Goal: Task Accomplishment & Management: Use online tool/utility

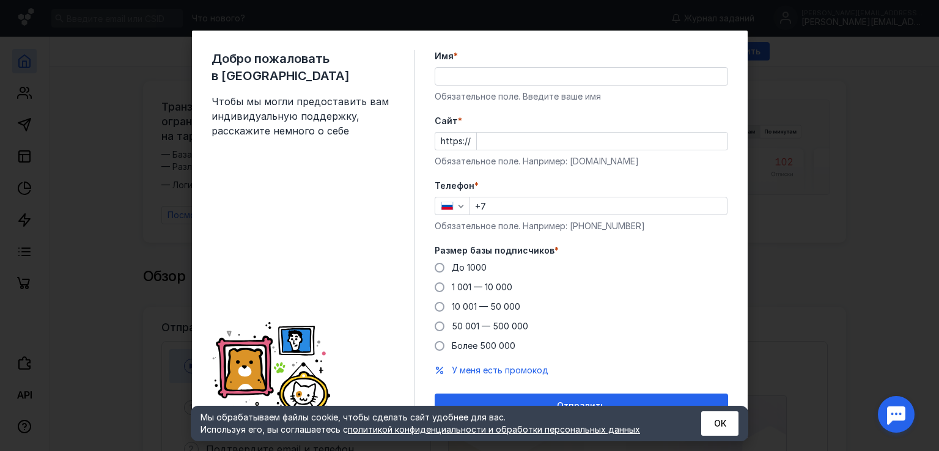
click at [460, 79] on input "Имя *" at bounding box center [581, 76] width 292 height 17
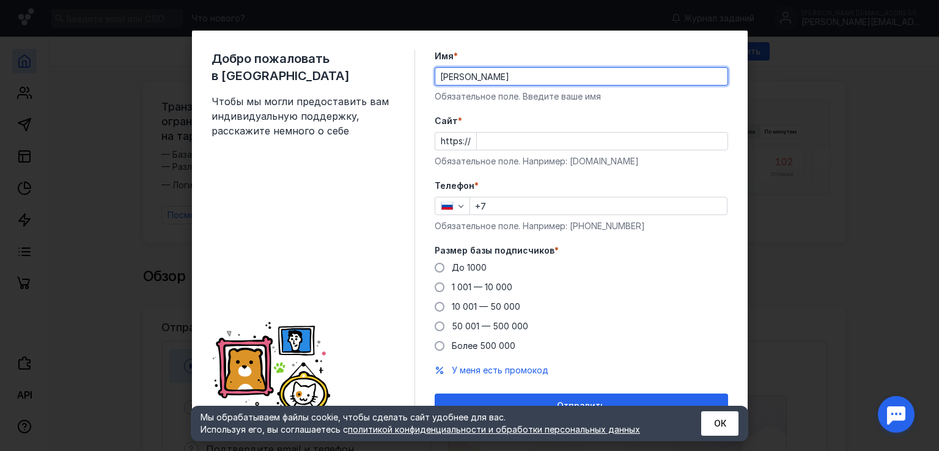
drag, startPoint x: 535, startPoint y: 76, endPoint x: 477, endPoint y: 76, distance: 58.1
click at [477, 76] on input "[PERSON_NAME]" at bounding box center [581, 76] width 292 height 17
type input "[PERSON_NAME]"
click at [435, 394] on button "Отправить" at bounding box center [581, 406] width 293 height 24
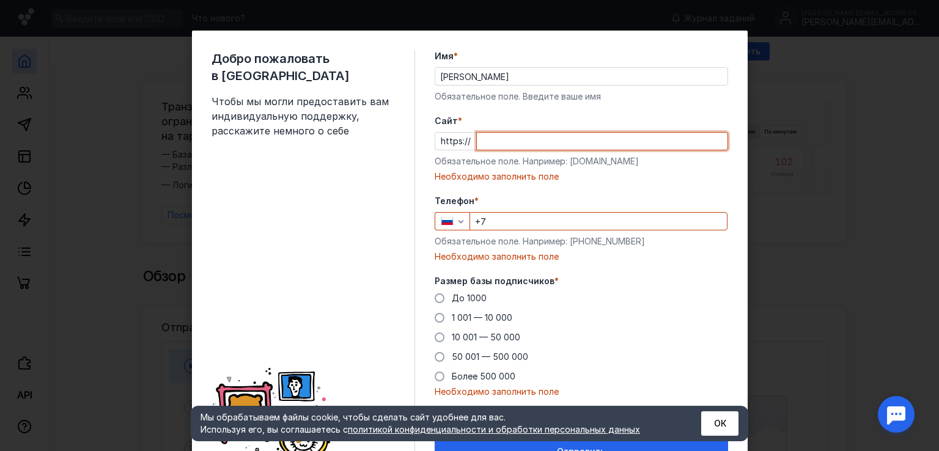
click at [514, 143] on input "Cайт *" at bounding box center [602, 141] width 251 height 17
paste input "[DOMAIN_NAME][URL]"
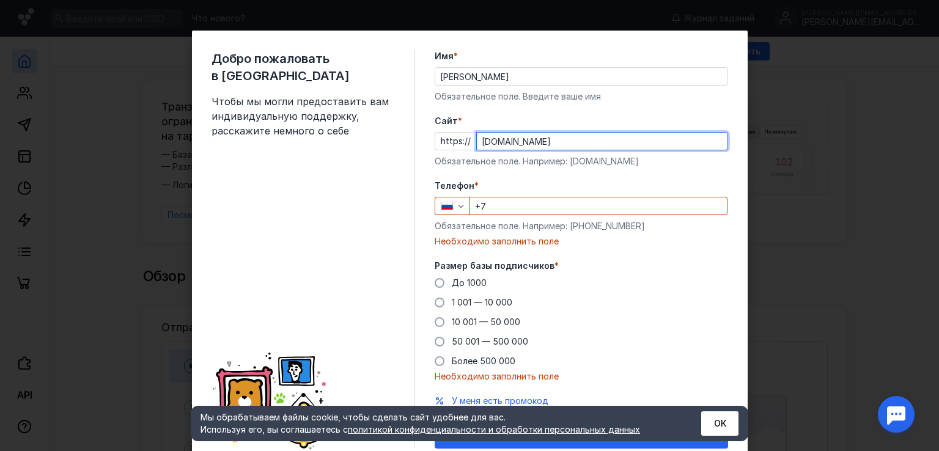
type input "[DOMAIN_NAME]"
click at [522, 203] on input "+7" at bounding box center [598, 206] width 257 height 17
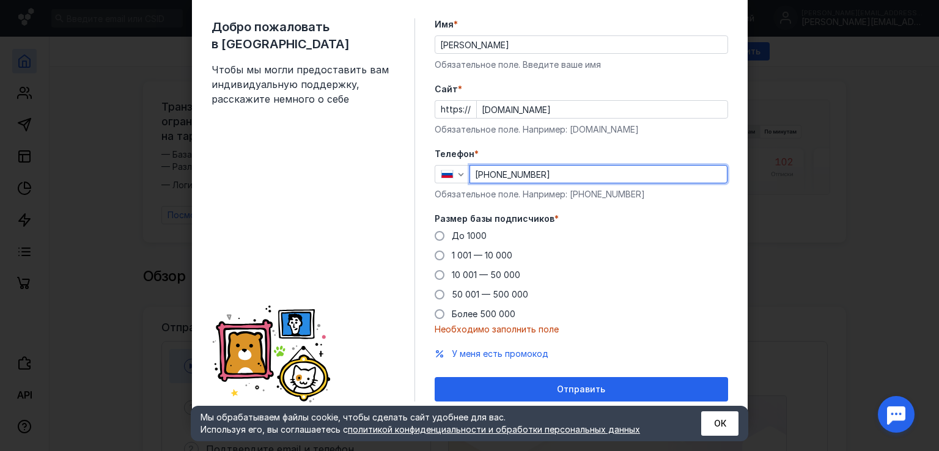
scroll to position [32, 0]
type input "[PHONE_NUMBER]"
click at [438, 237] on span at bounding box center [440, 236] width 10 height 10
click at [0, 0] on input "До 1000" at bounding box center [0, 0] width 0 height 0
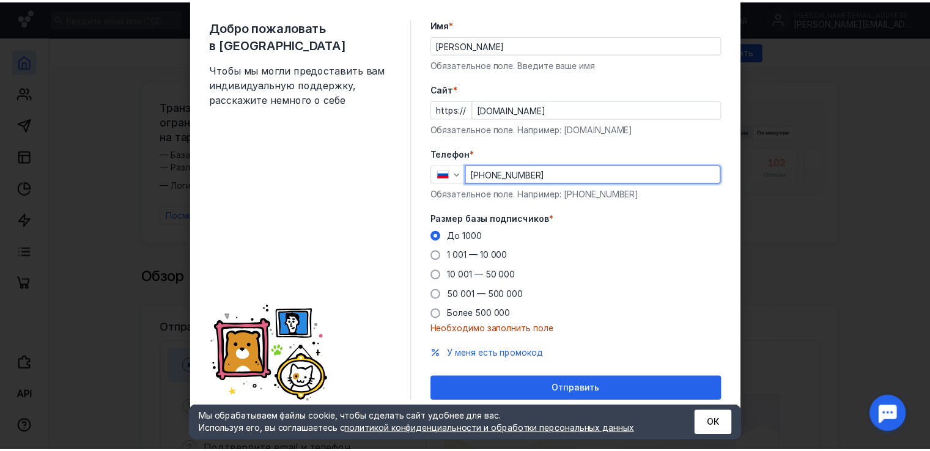
scroll to position [17, 0]
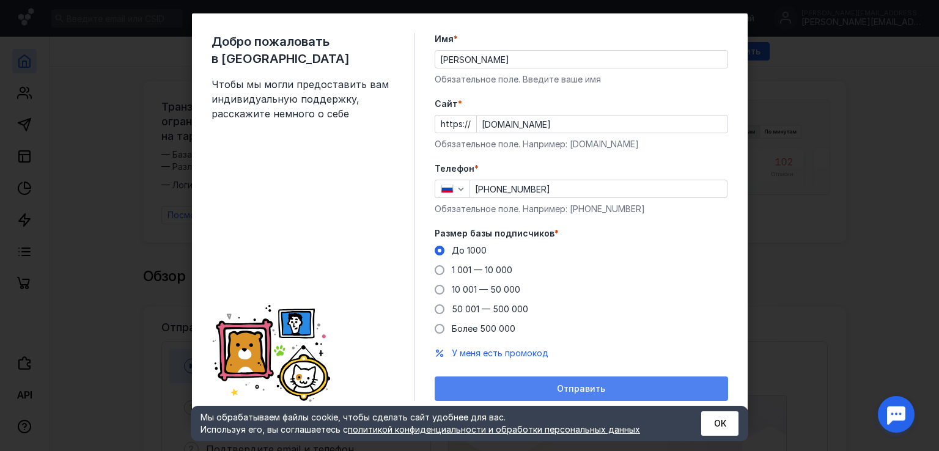
click at [621, 385] on div "Отправить" at bounding box center [581, 389] width 281 height 10
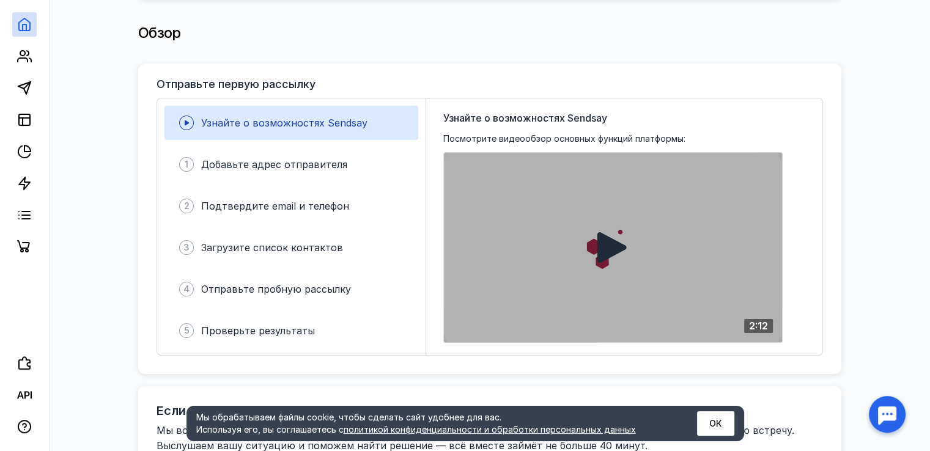
scroll to position [245, 0]
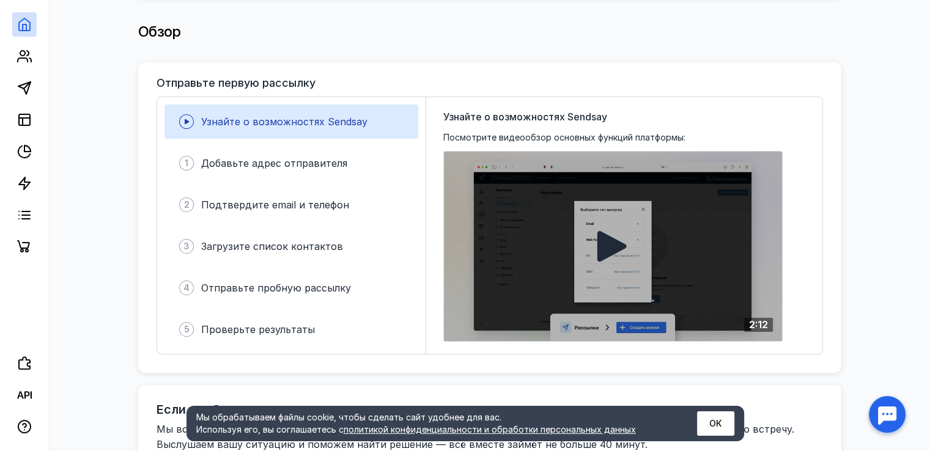
click at [616, 246] on icon at bounding box center [611, 246] width 29 height 31
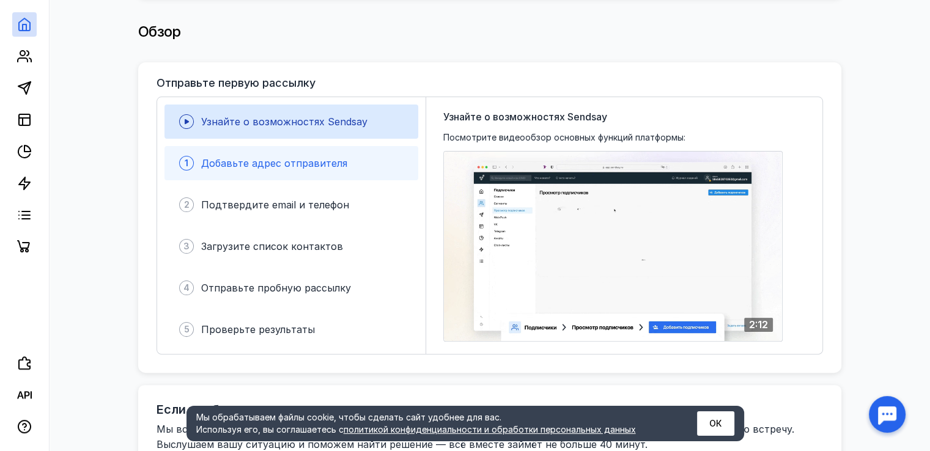
click at [301, 173] on div "1 Добавьте адрес отправителя" at bounding box center [291, 163] width 254 height 34
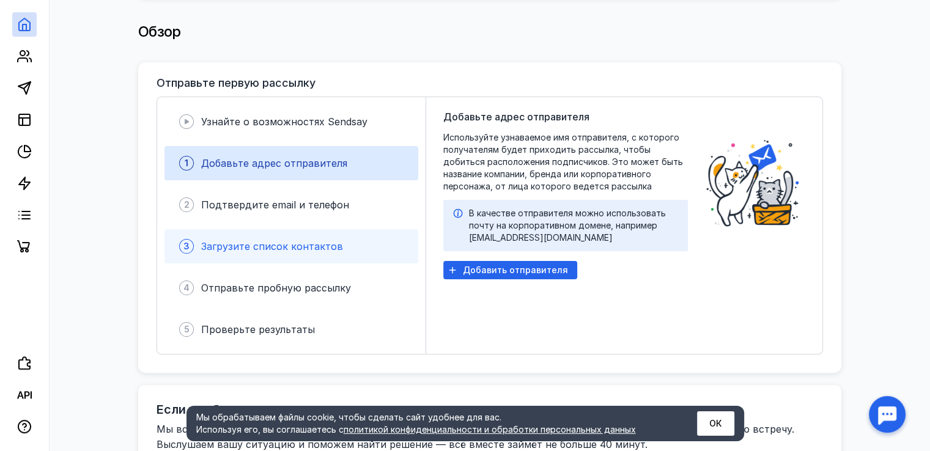
click at [313, 248] on div "3 Загрузите список контактов" at bounding box center [291, 246] width 254 height 34
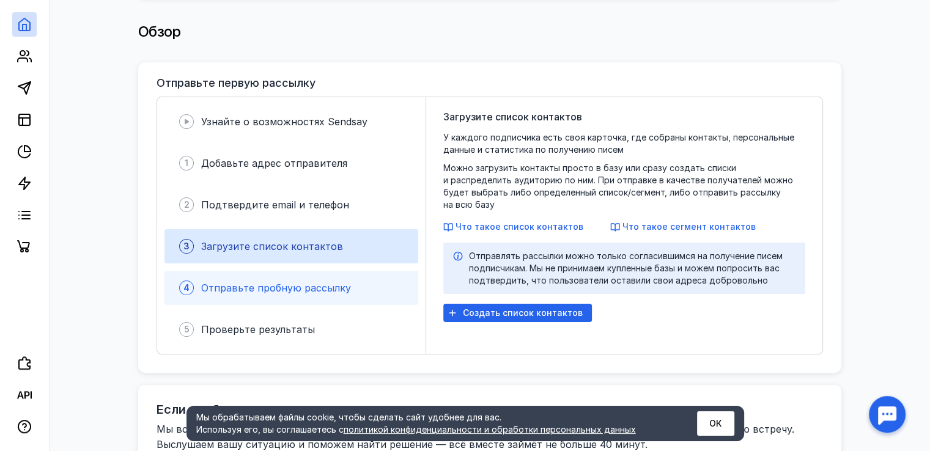
click at [311, 272] on div "4 Отправьте пробную рассылку" at bounding box center [291, 288] width 254 height 34
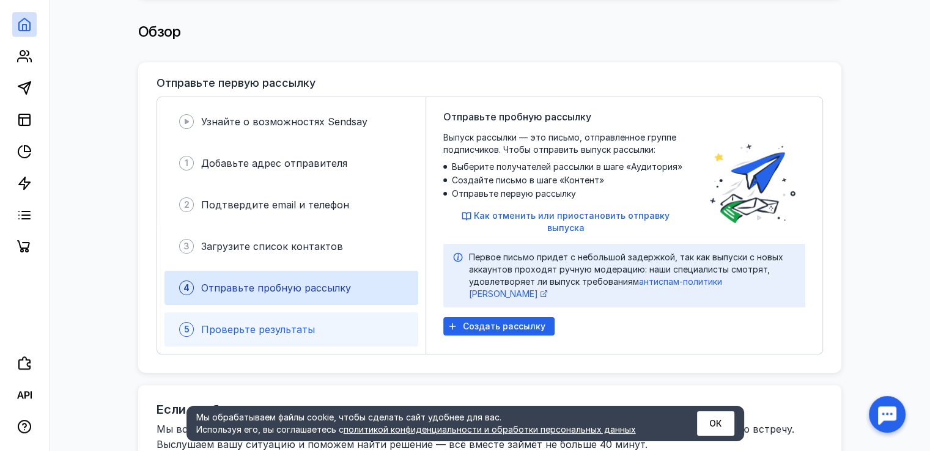
click at [311, 312] on div "5 Проверьте результаты" at bounding box center [291, 329] width 254 height 34
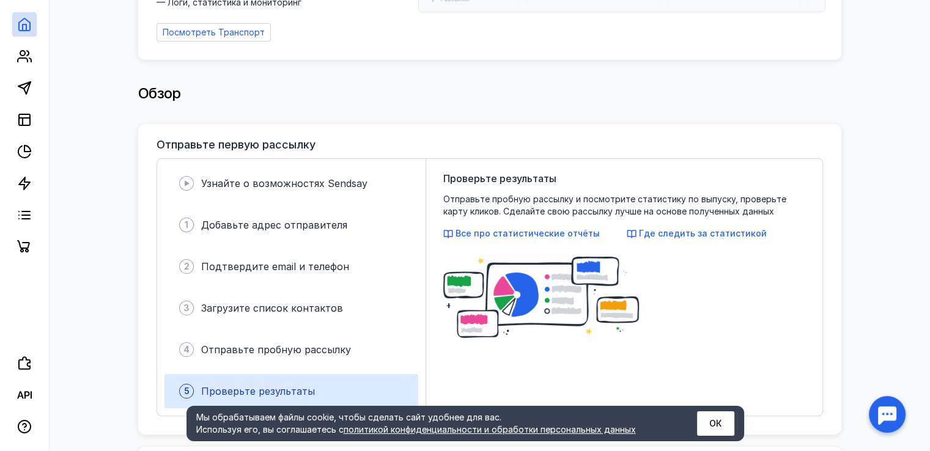
scroll to position [0, 0]
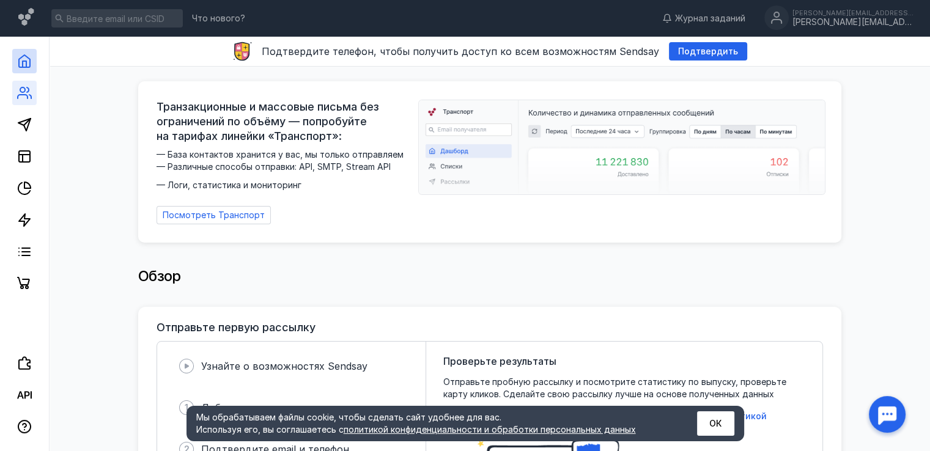
click at [17, 89] on link at bounding box center [24, 93] width 24 height 24
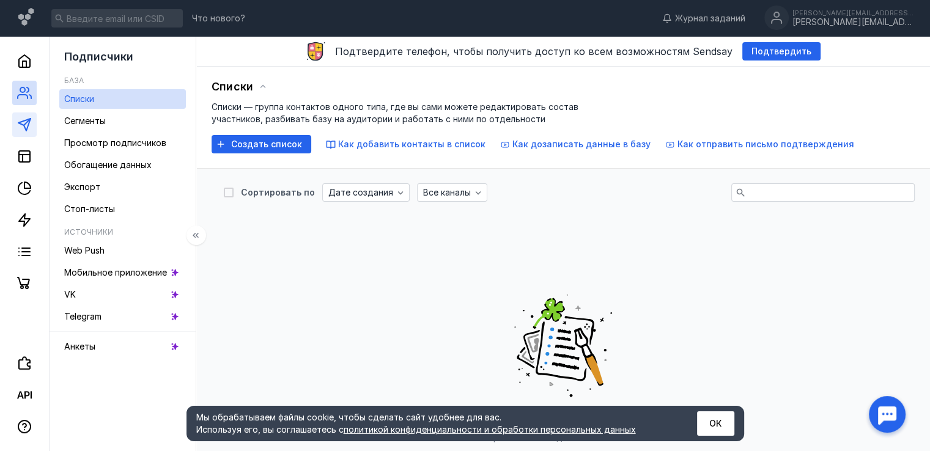
click at [21, 113] on link at bounding box center [24, 125] width 24 height 24
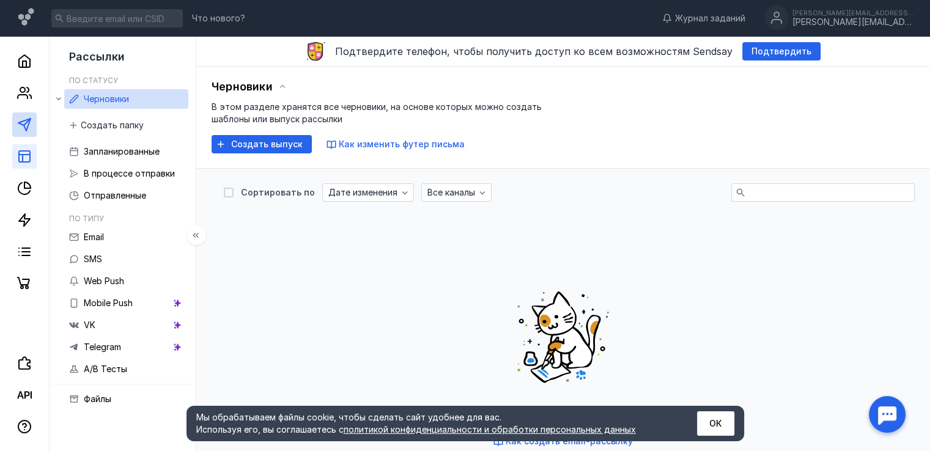
click at [28, 147] on link at bounding box center [24, 156] width 24 height 24
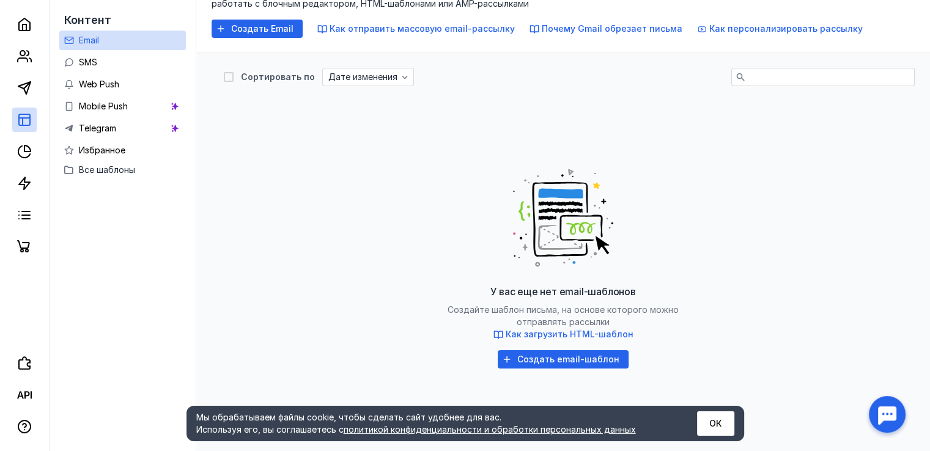
scroll to position [163, 0]
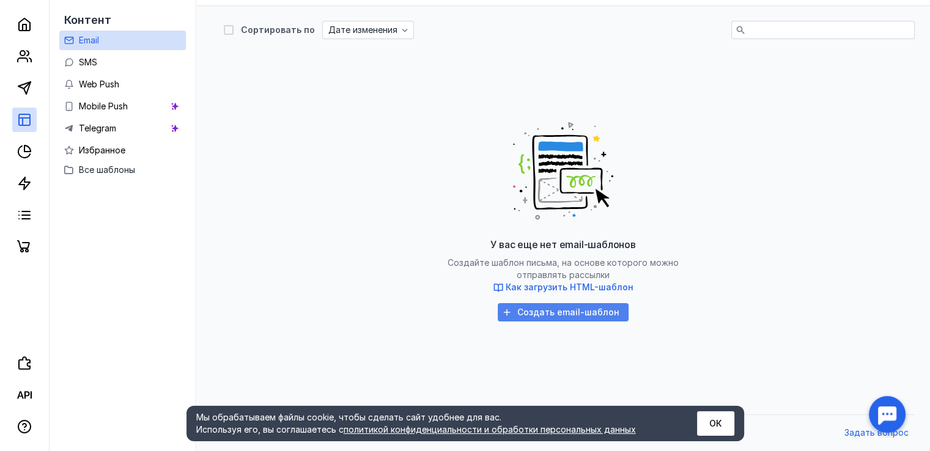
click at [548, 317] on span "Создать email-шаблон" at bounding box center [568, 313] width 102 height 10
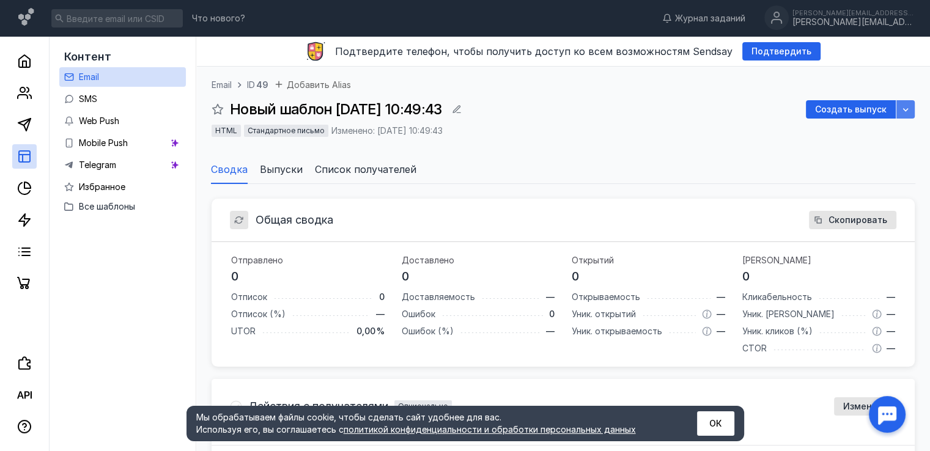
click at [907, 115] on div "button" at bounding box center [905, 109] width 12 height 12
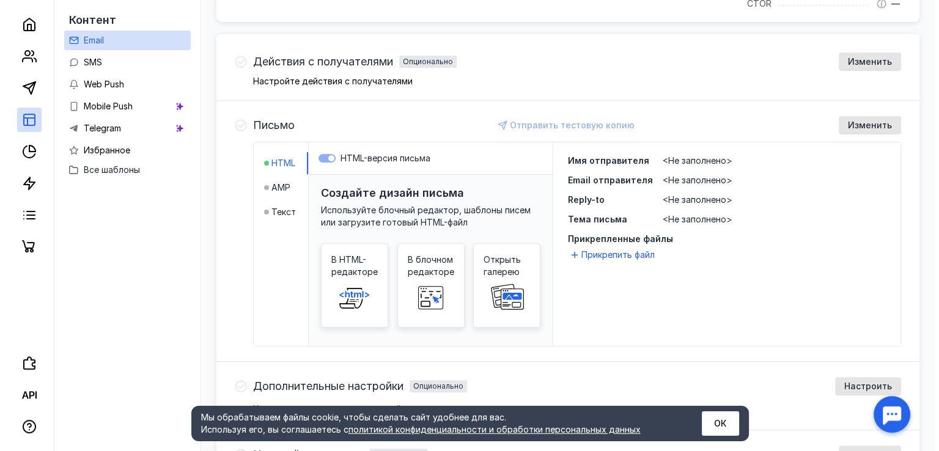
scroll to position [367, 0]
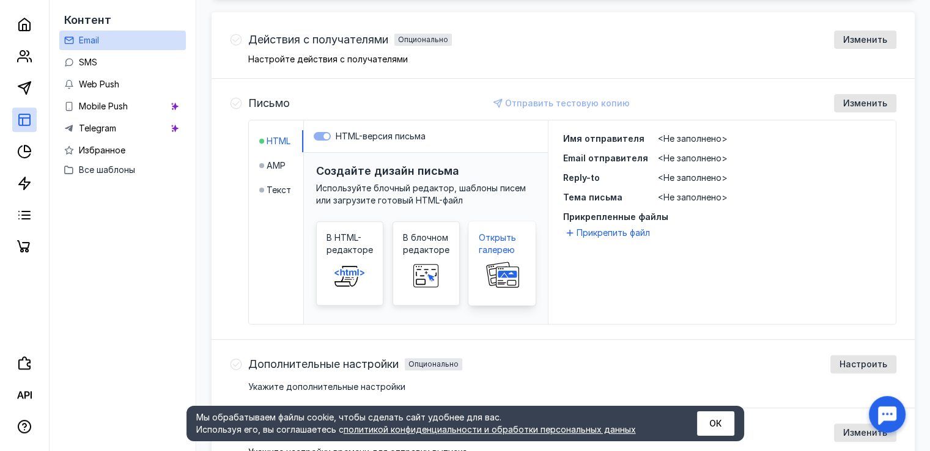
click at [495, 251] on span "Открыть галерею" at bounding box center [502, 244] width 46 height 24
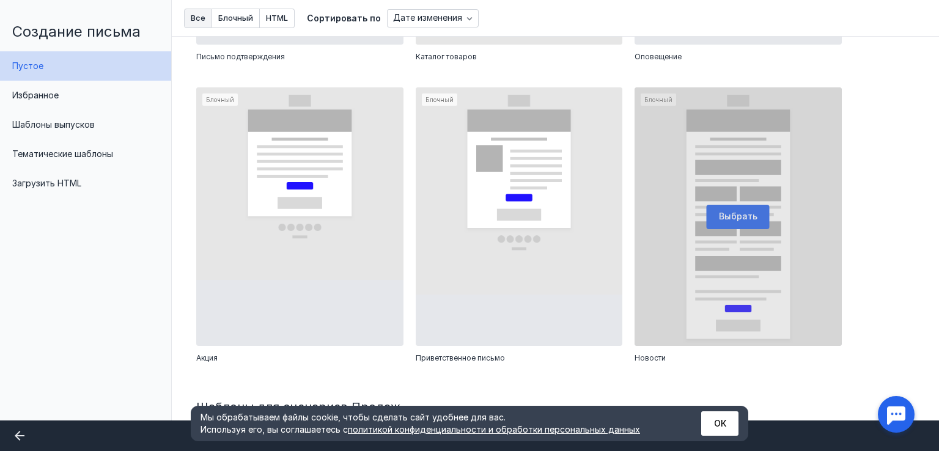
scroll to position [597, 0]
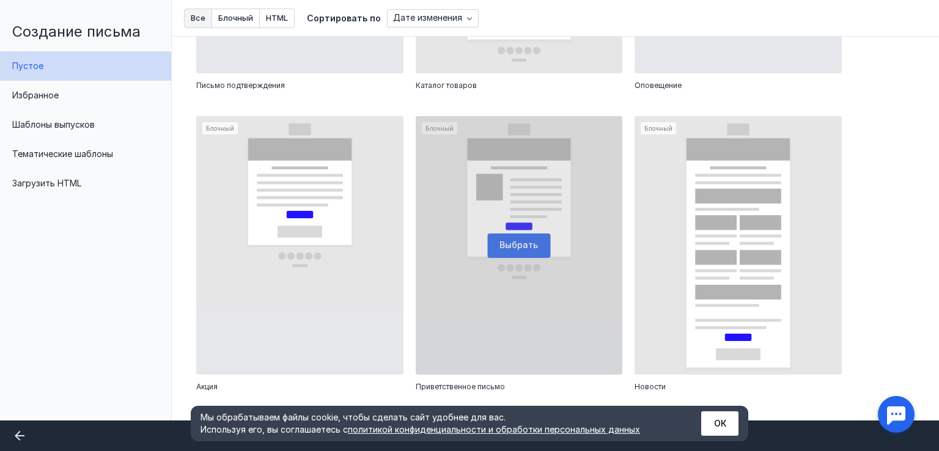
click at [562, 268] on div at bounding box center [519, 245] width 207 height 259
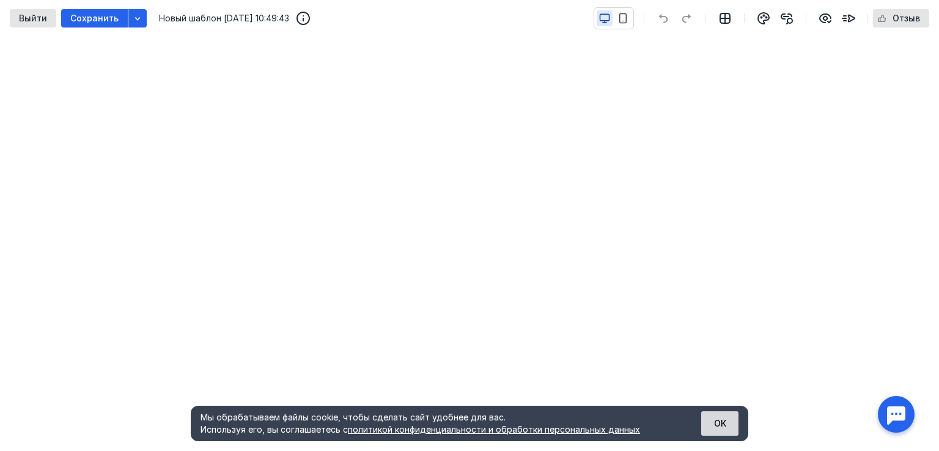
click at [721, 419] on button "ОК" at bounding box center [719, 424] width 37 height 24
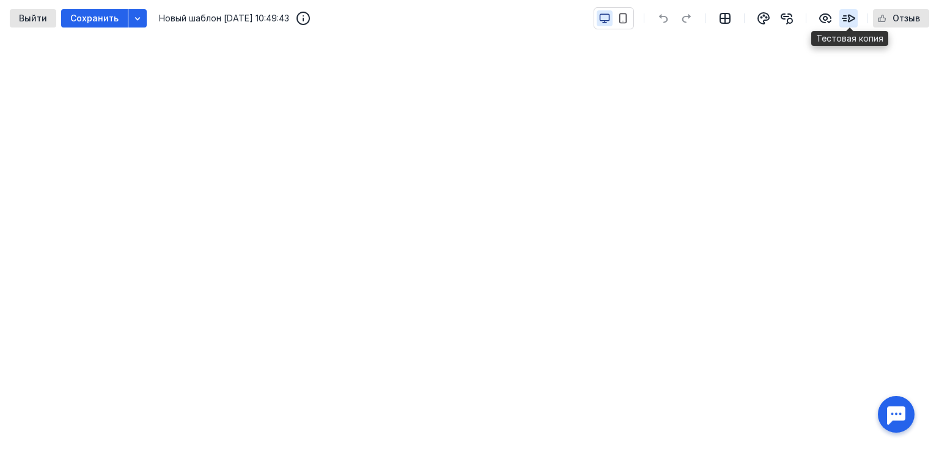
click at [841, 20] on div "button" at bounding box center [849, 18] width 18 height 18
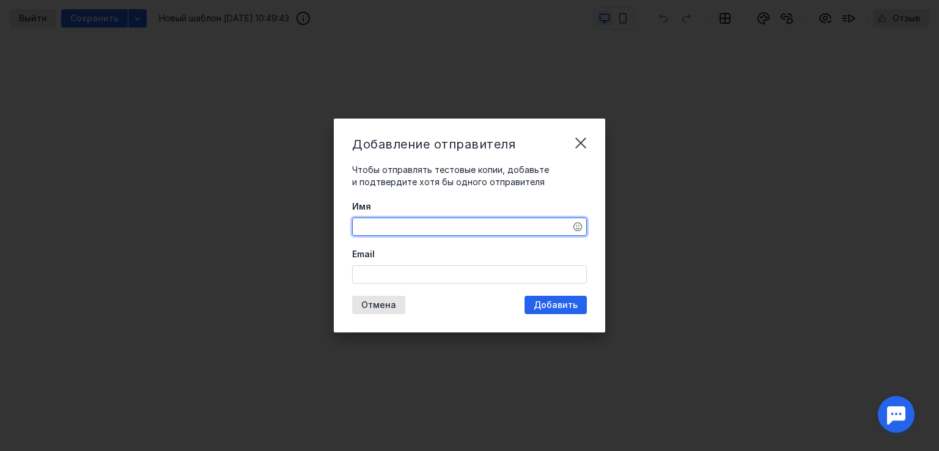
click at [447, 234] on textarea "Имя" at bounding box center [470, 226] width 234 height 17
click at [445, 234] on textarea "Имя" at bounding box center [470, 226] width 234 height 17
type textarea "[PERSON_NAME]"
click at [416, 266] on input "Email" at bounding box center [470, 274] width 234 height 17
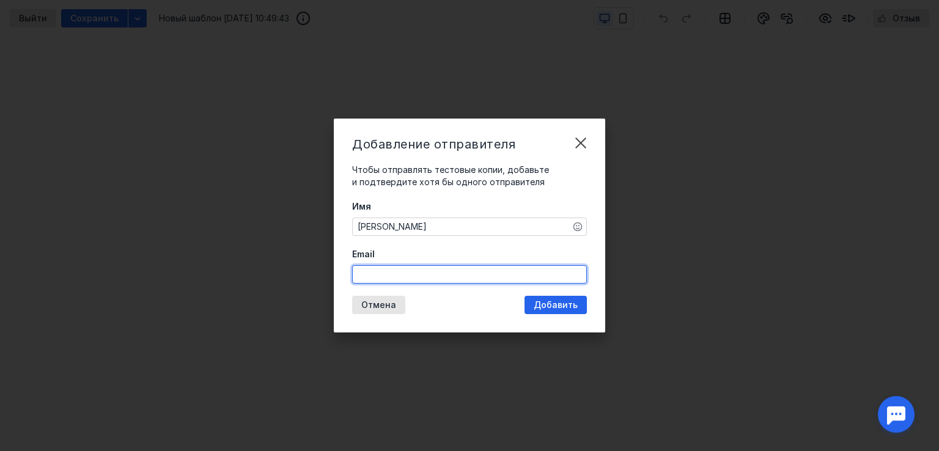
type input "[PERSON_NAME][EMAIL_ADDRESS][DOMAIN_NAME]"
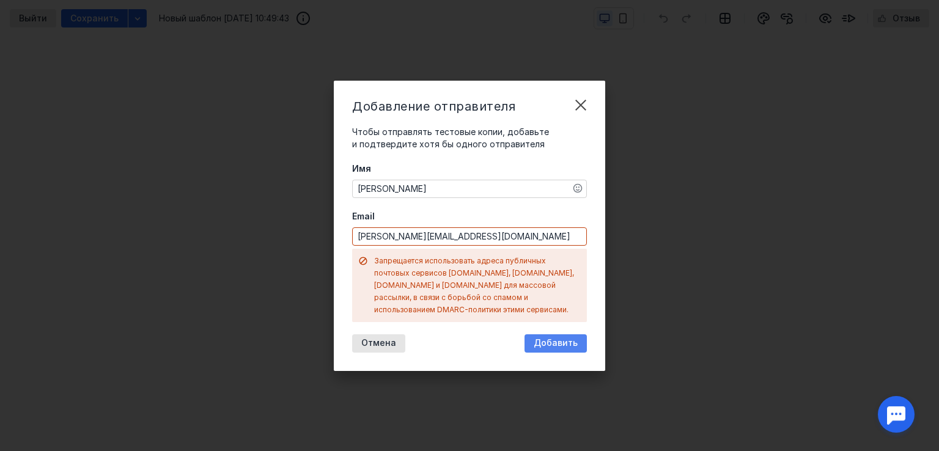
click at [552, 308] on div "Добавление отправителя Чтобы отправлять тестовые копии, добавьте и подтвердите …" at bounding box center [469, 226] width 271 height 290
